Goal: Navigation & Orientation: Find specific page/section

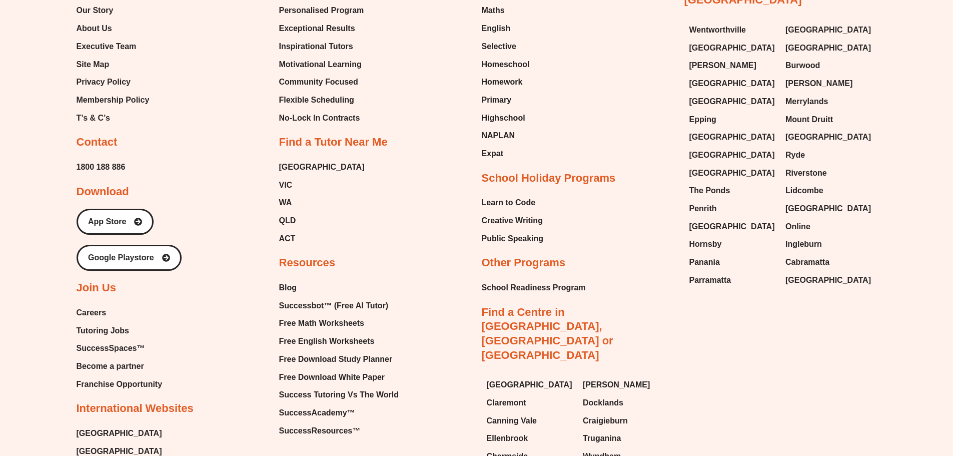
scroll to position [4429, 0]
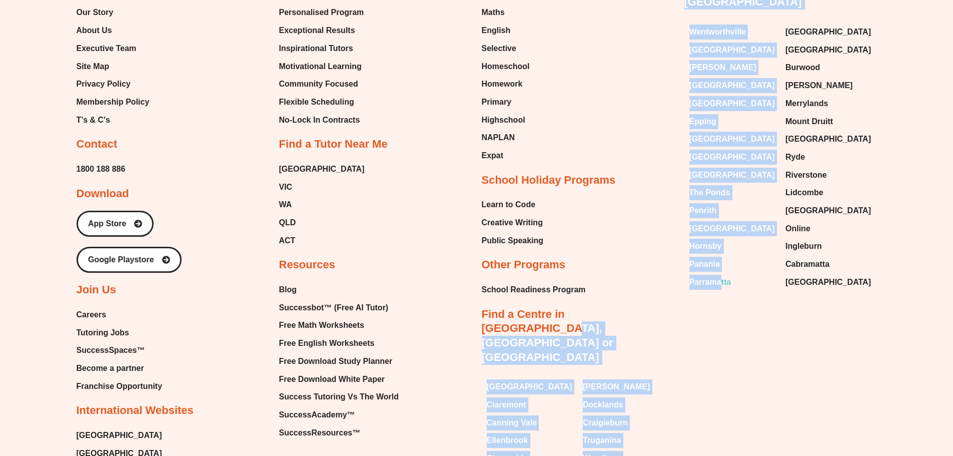
drag, startPoint x: 675, startPoint y: 234, endPoint x: 720, endPoint y: 237, distance: 44.7
click at [720, 237] on div "About Our Story About Us Executive Team Site Map Privacy Policy Membership Poli…" at bounding box center [477, 230] width 800 height 588
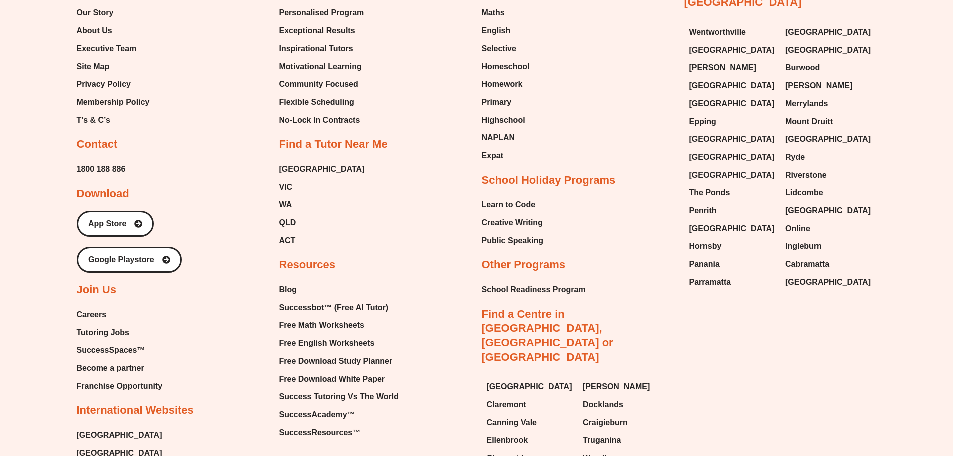
click at [605, 240] on div "Tutoring Services Maths English Selective Homeschool Homework Primary Highschoo…" at bounding box center [578, 252] width 193 height 543
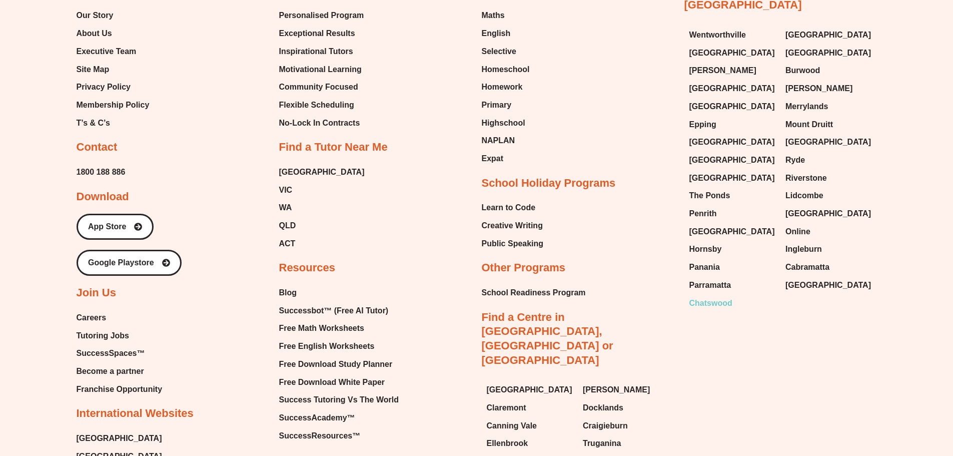
click at [718, 296] on span "Chatswood" at bounding box center [710, 303] width 43 height 15
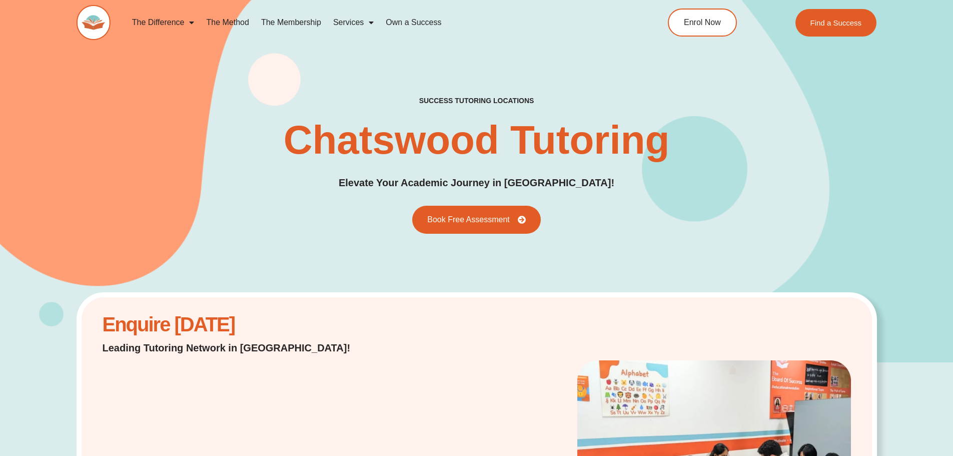
click at [194, 185] on div "success tutoring locations Chatswood Tutoring Elevate Your Academic Journey in …" at bounding box center [477, 165] width 800 height 138
